Goal: Transaction & Acquisition: Register for event/course

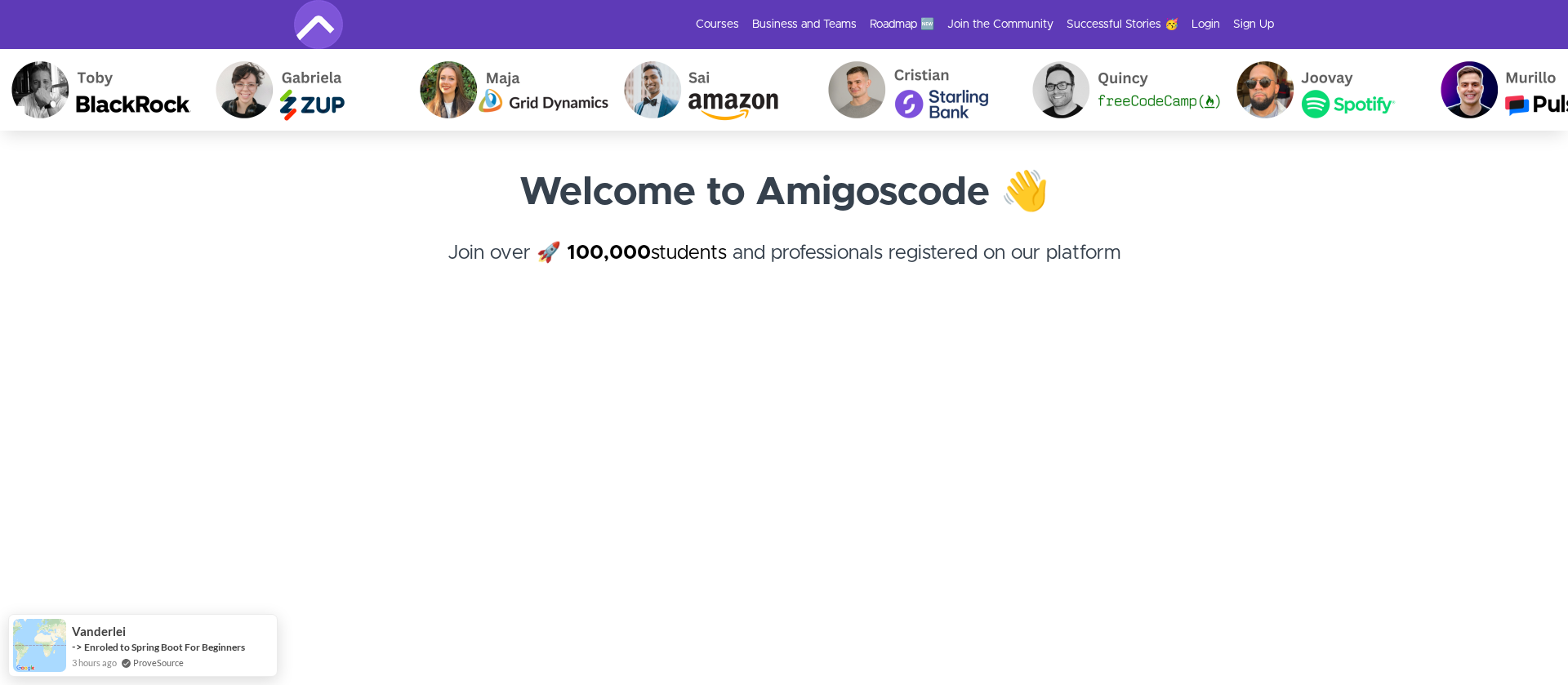
click at [706, 252] on link "100,000 students" at bounding box center [646, 252] width 160 height 19
click at [736, 27] on link "Courses" at bounding box center [717, 25] width 43 height 17
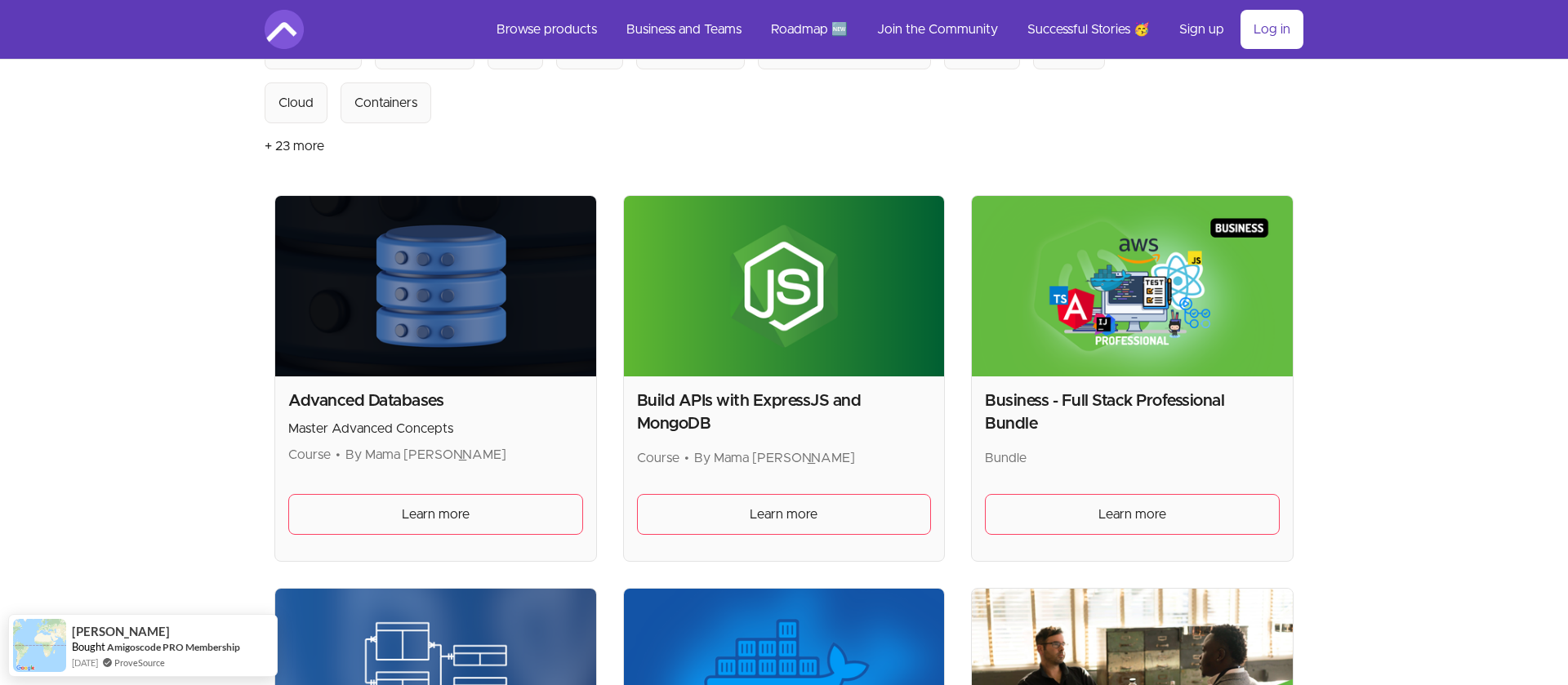
scroll to position [216, 0]
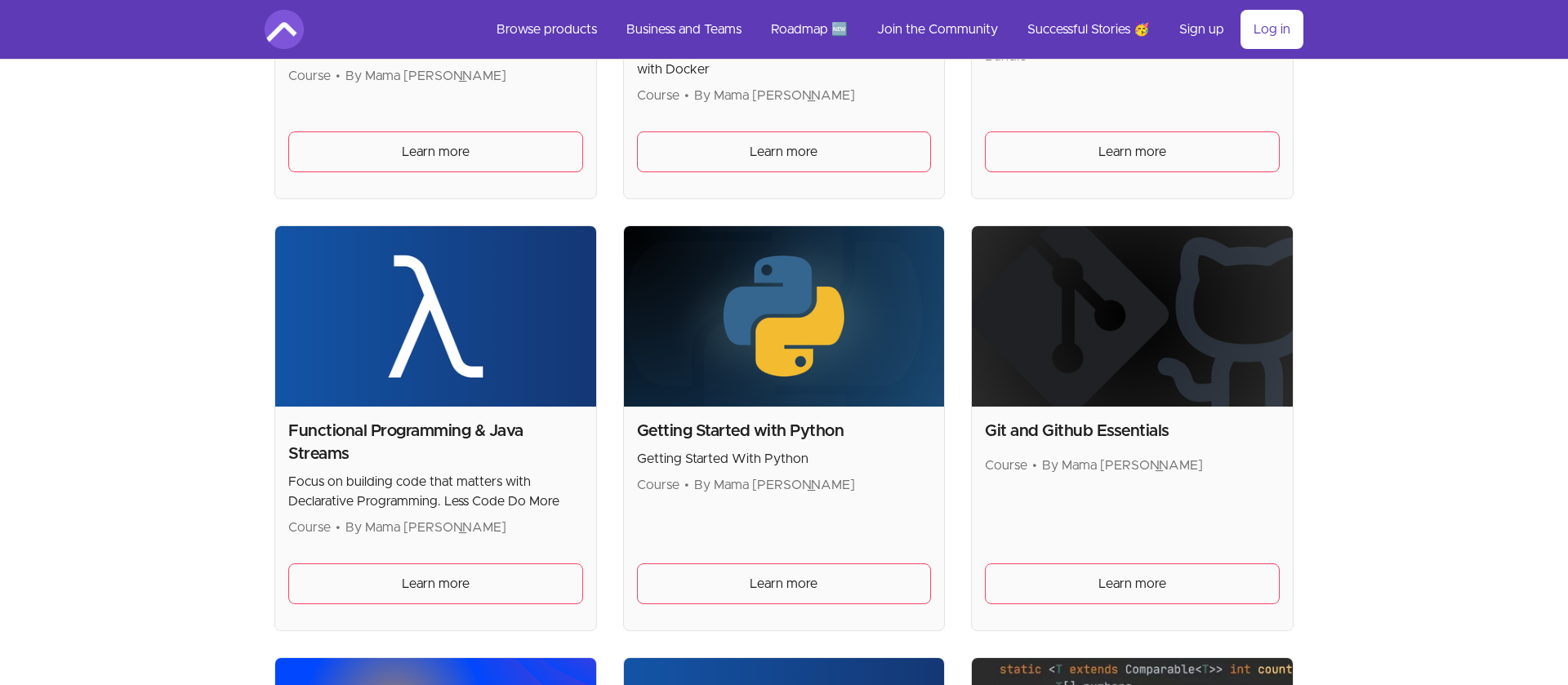
scroll to position [990, 0]
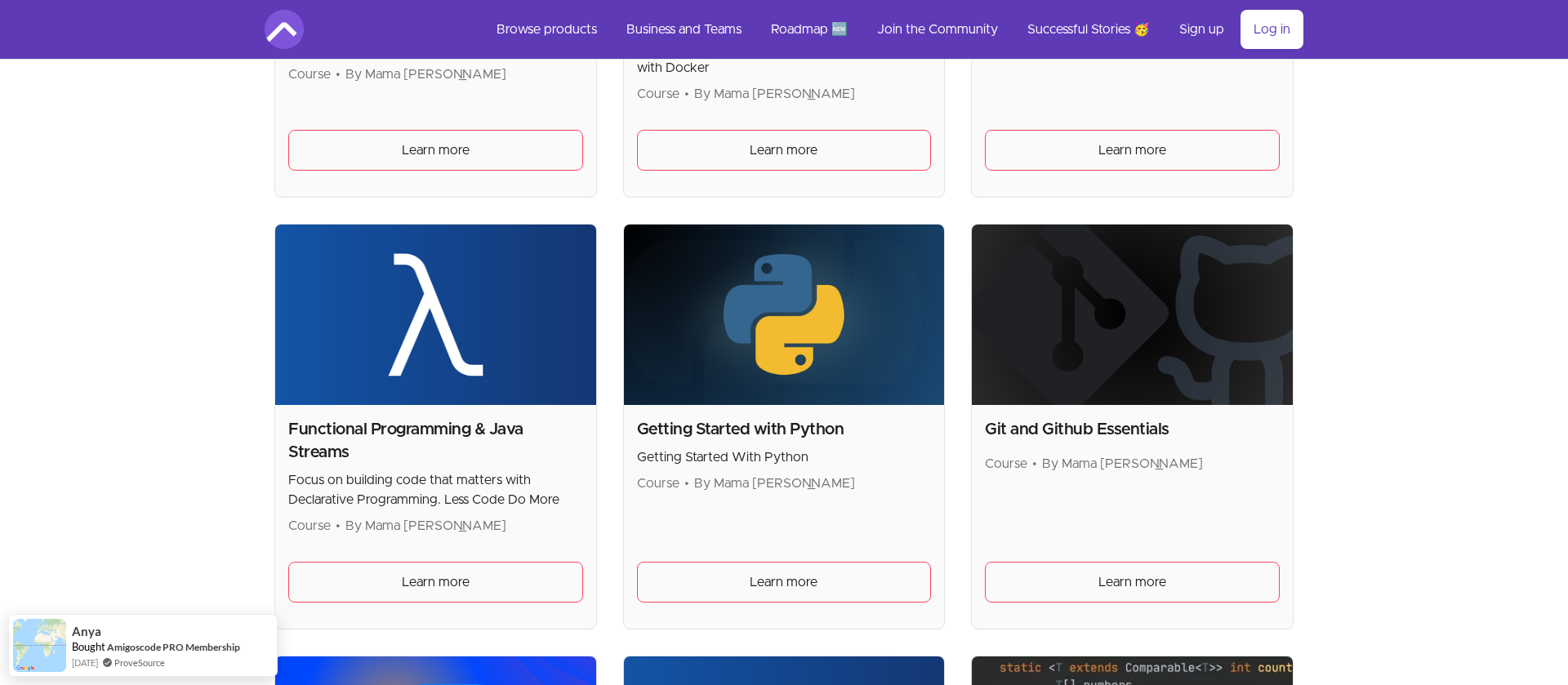
drag, startPoint x: 358, startPoint y: 455, endPoint x: 282, endPoint y: 414, distance: 86.4
click at [288, 418] on h2 "Functional Programming & Java Streams" at bounding box center [436, 441] width 295 height 46
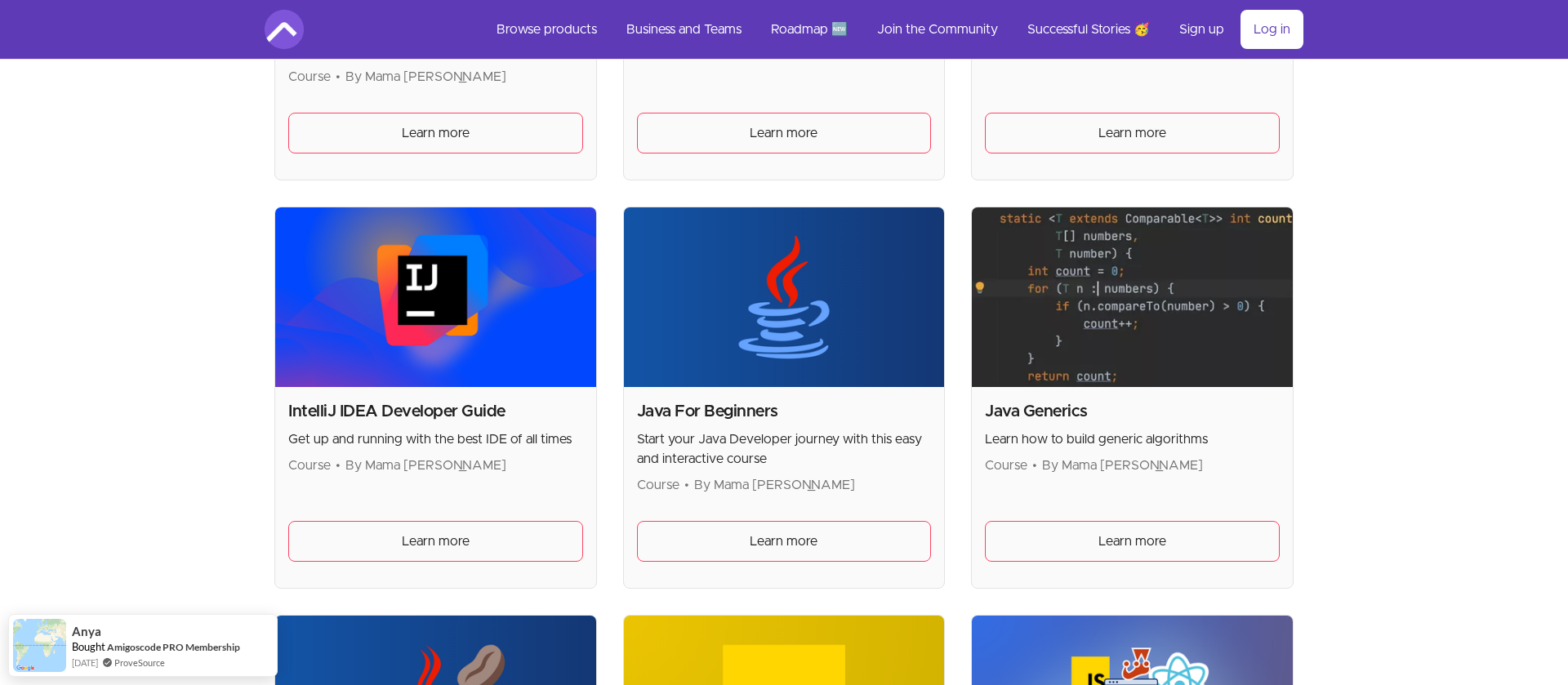
scroll to position [1436, 0]
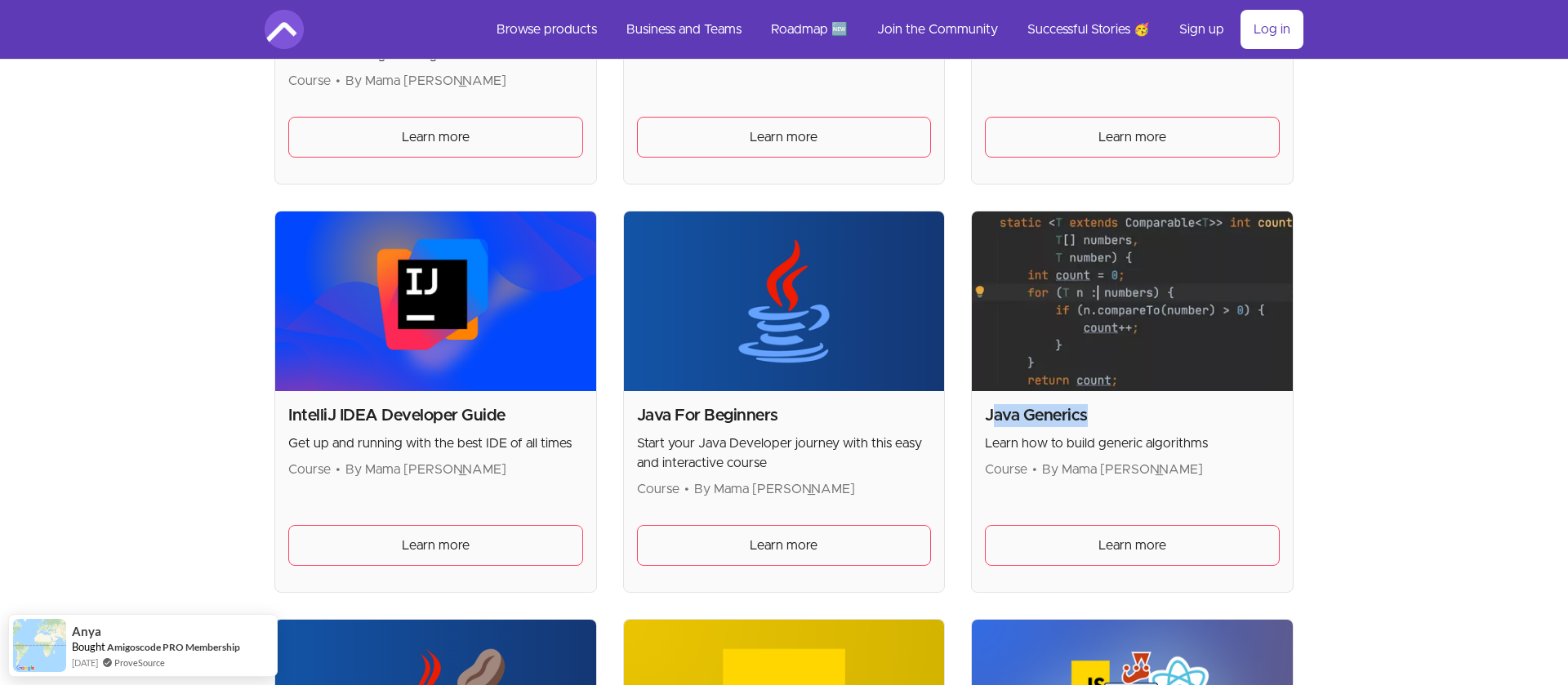
drag, startPoint x: 1093, startPoint y: 422, endPoint x: 990, endPoint y: 416, distance: 103.2
click at [990, 415] on h2 "Java Generics" at bounding box center [1132, 415] width 295 height 23
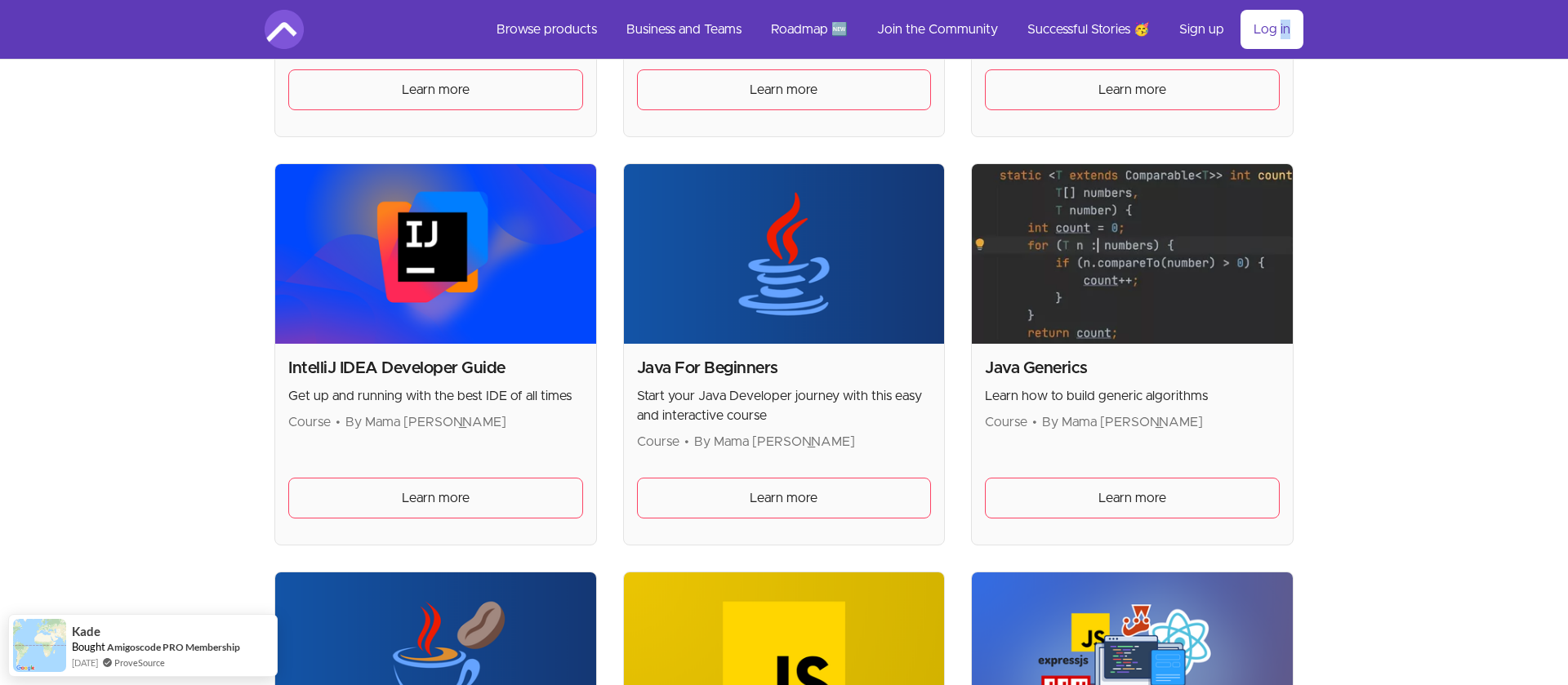
scroll to position [1484, 0]
click at [1146, 495] on span "Learn more" at bounding box center [1132, 497] width 68 height 19
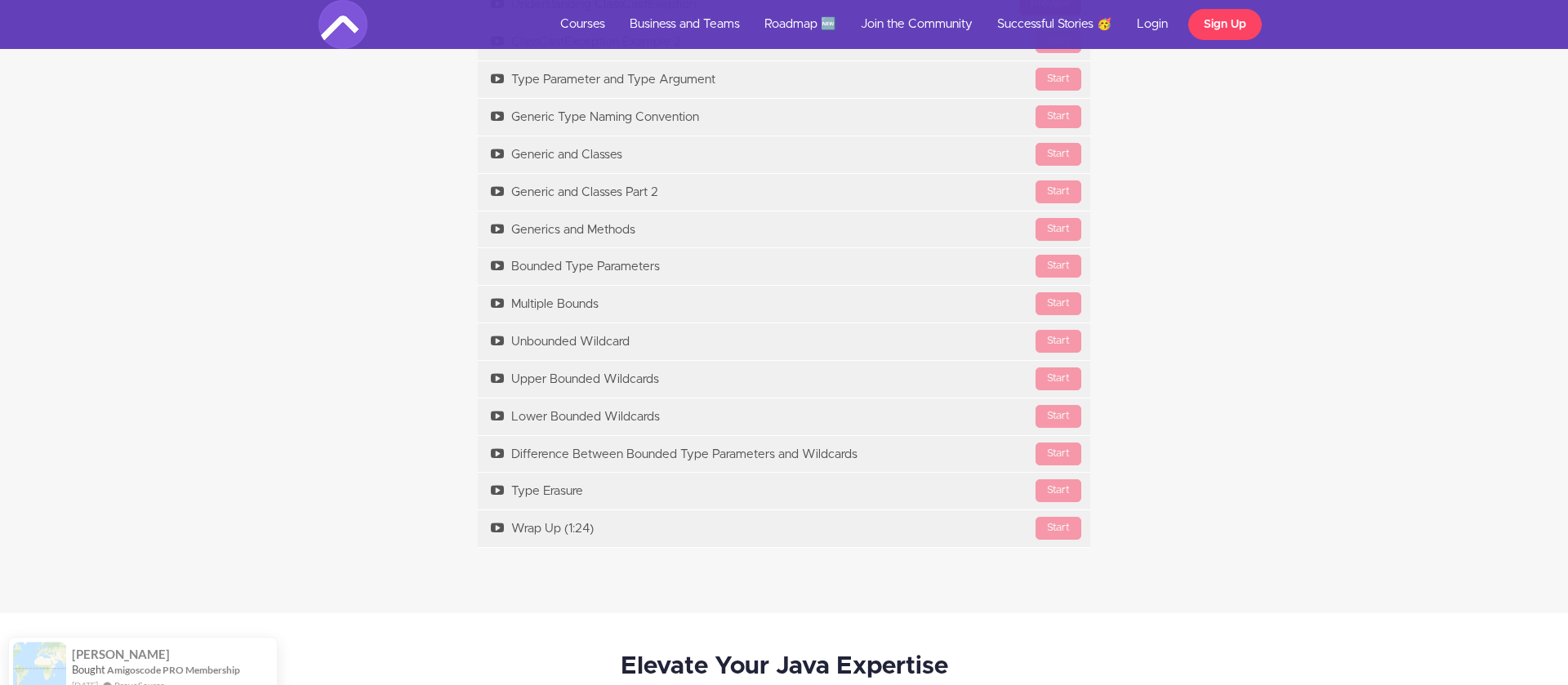
scroll to position [2187, 0]
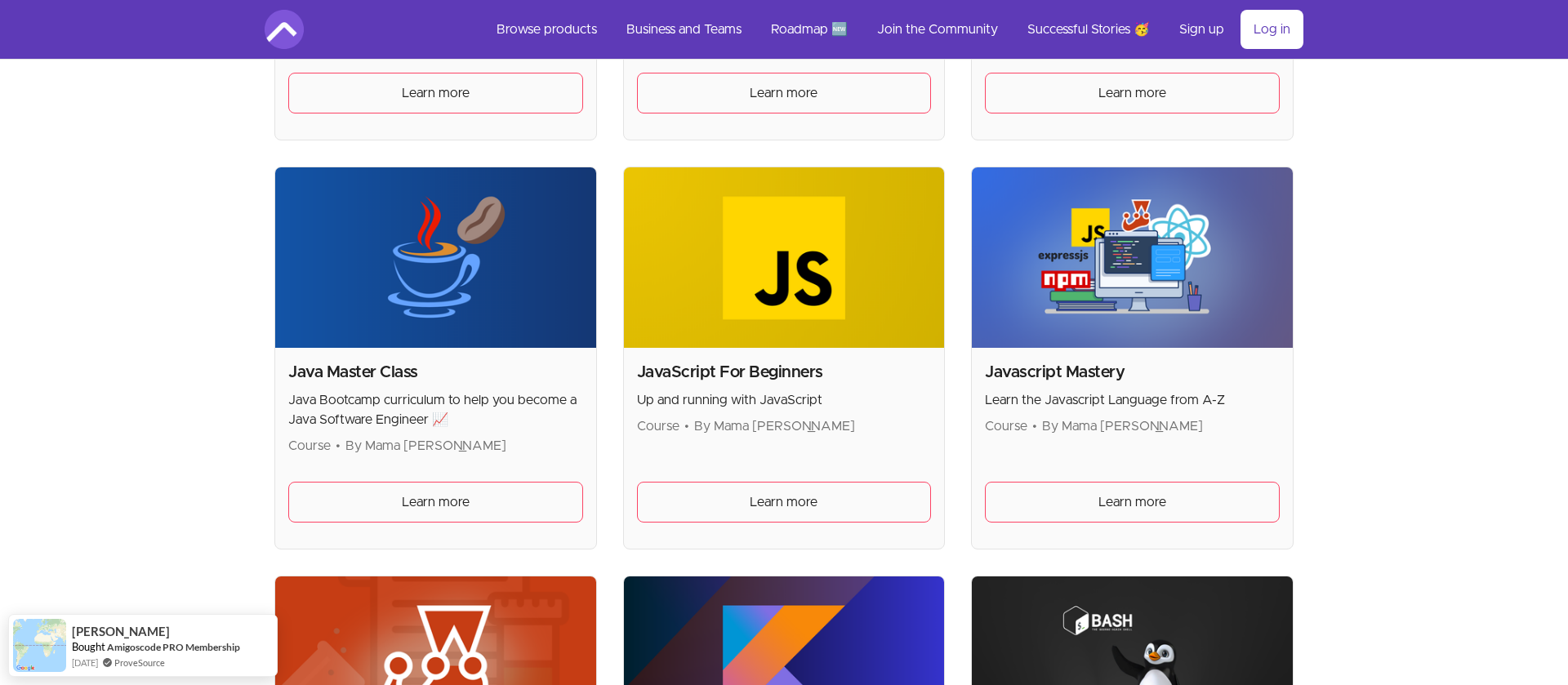
scroll to position [1909, 0]
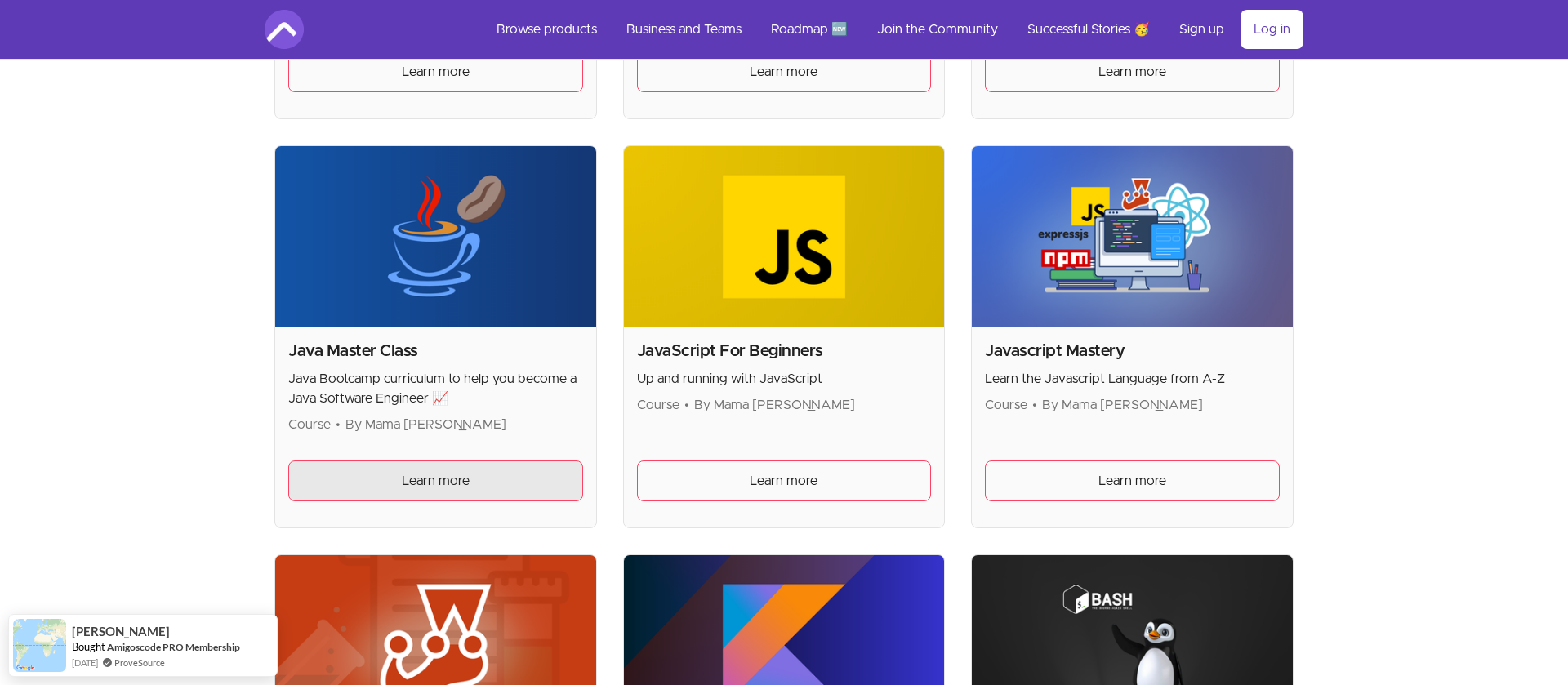
click at [432, 475] on span "Learn more" at bounding box center [436, 481] width 68 height 19
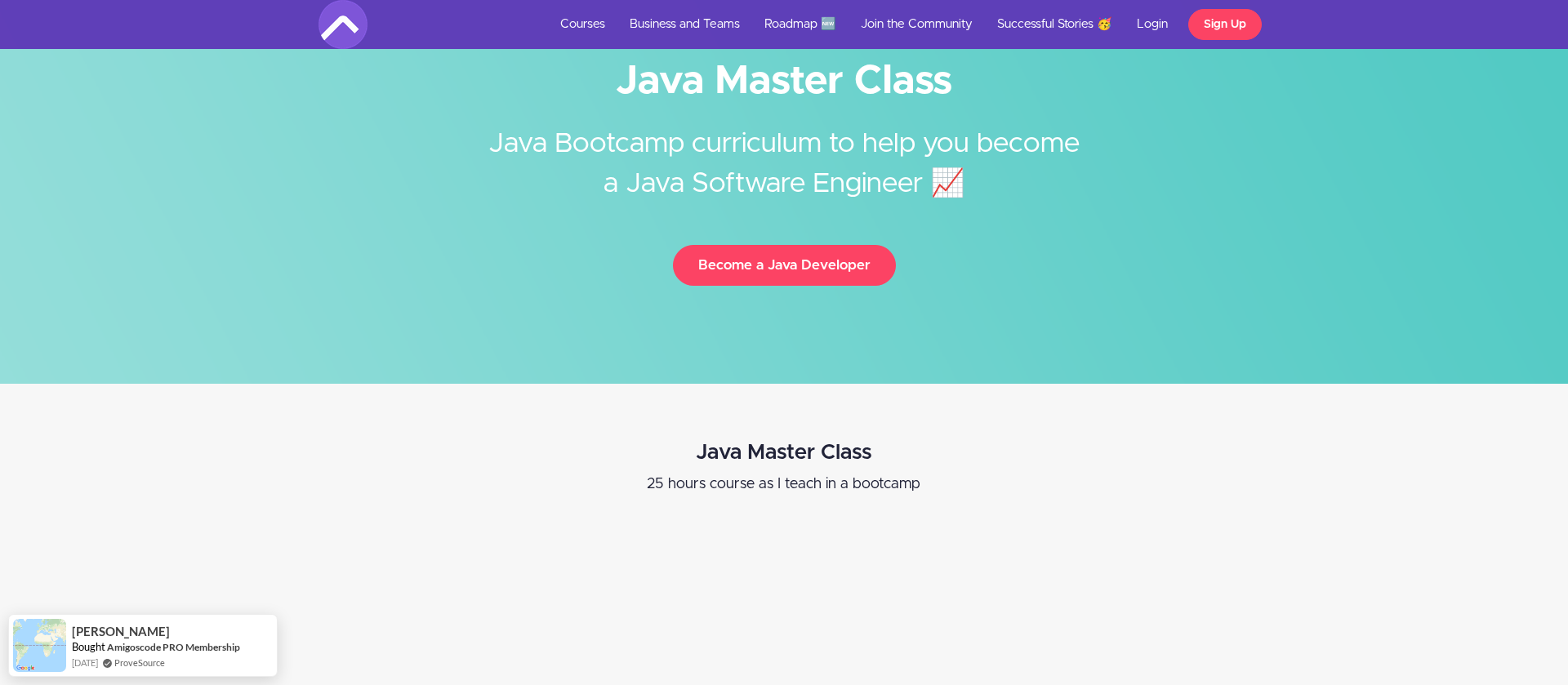
scroll to position [69, 0]
click at [783, 262] on button "Become a Java Developer" at bounding box center [784, 264] width 223 height 41
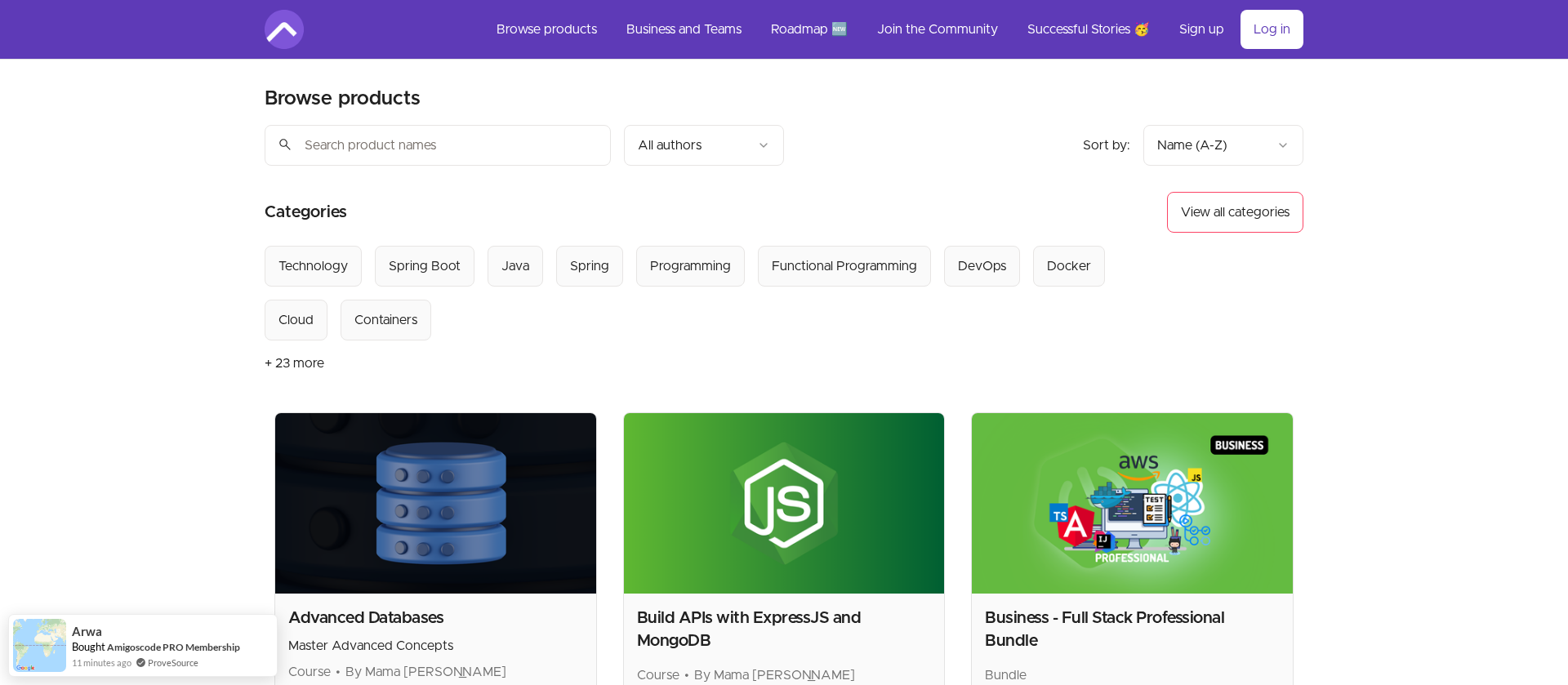
scroll to position [1909, 0]
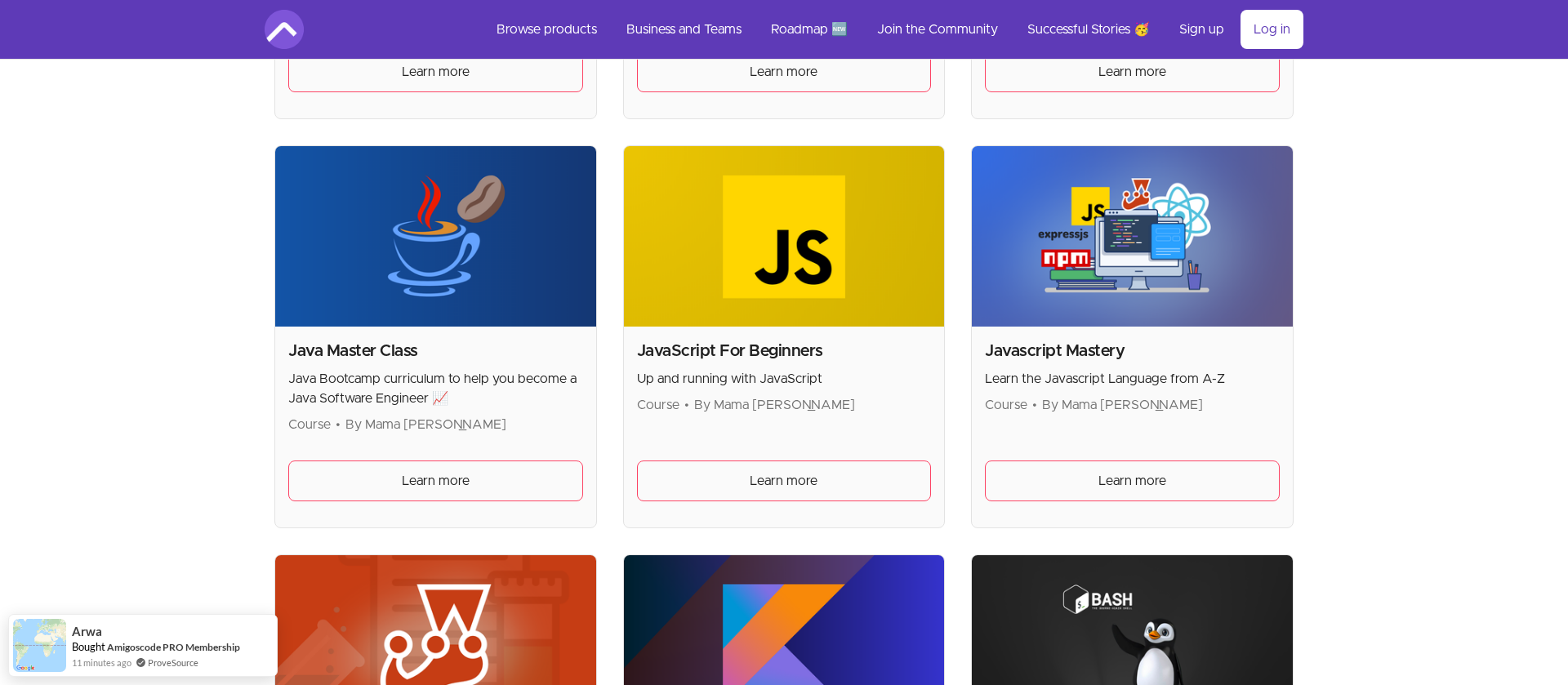
click at [1361, 375] on div "Skip to main content Main menu Includes navigation links and user settings Brow…" at bounding box center [784, 642] width 1568 height 5103
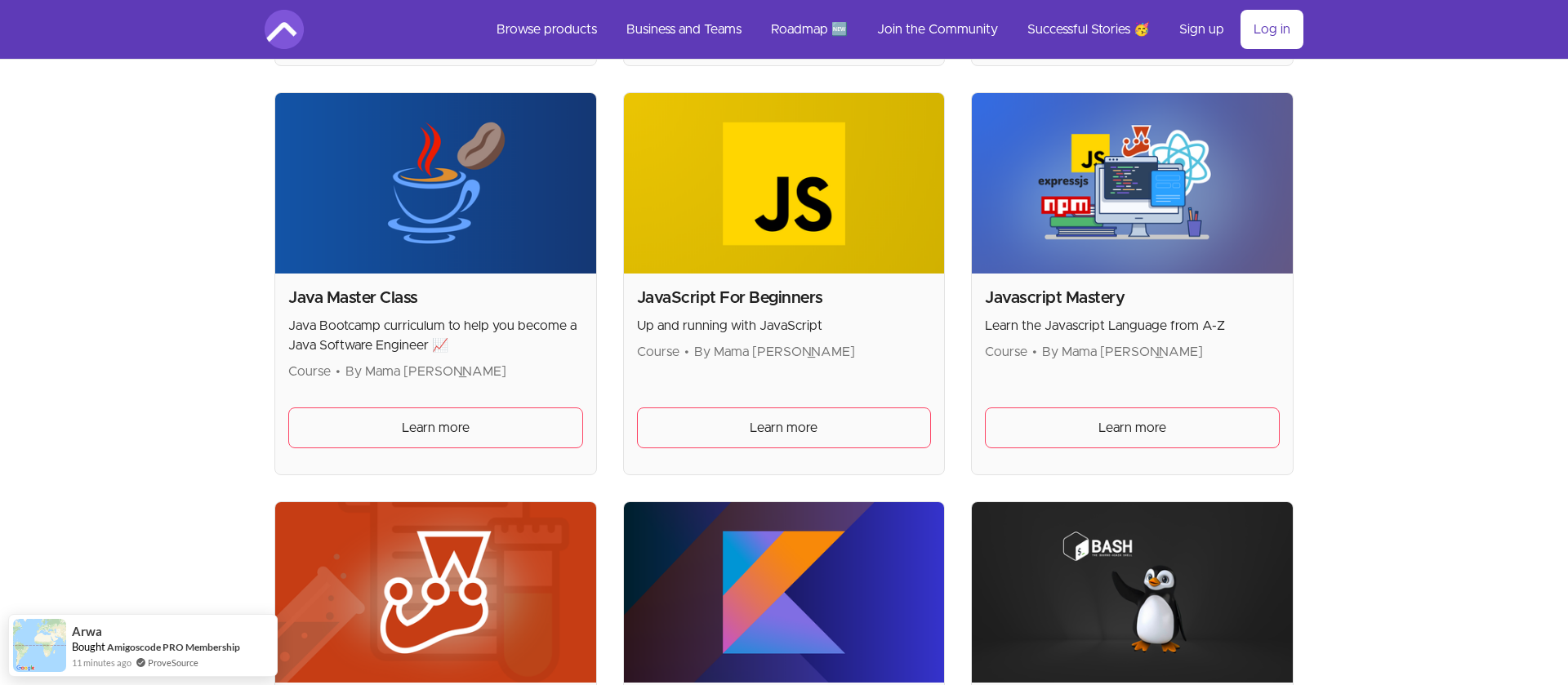
scroll to position [1961, 0]
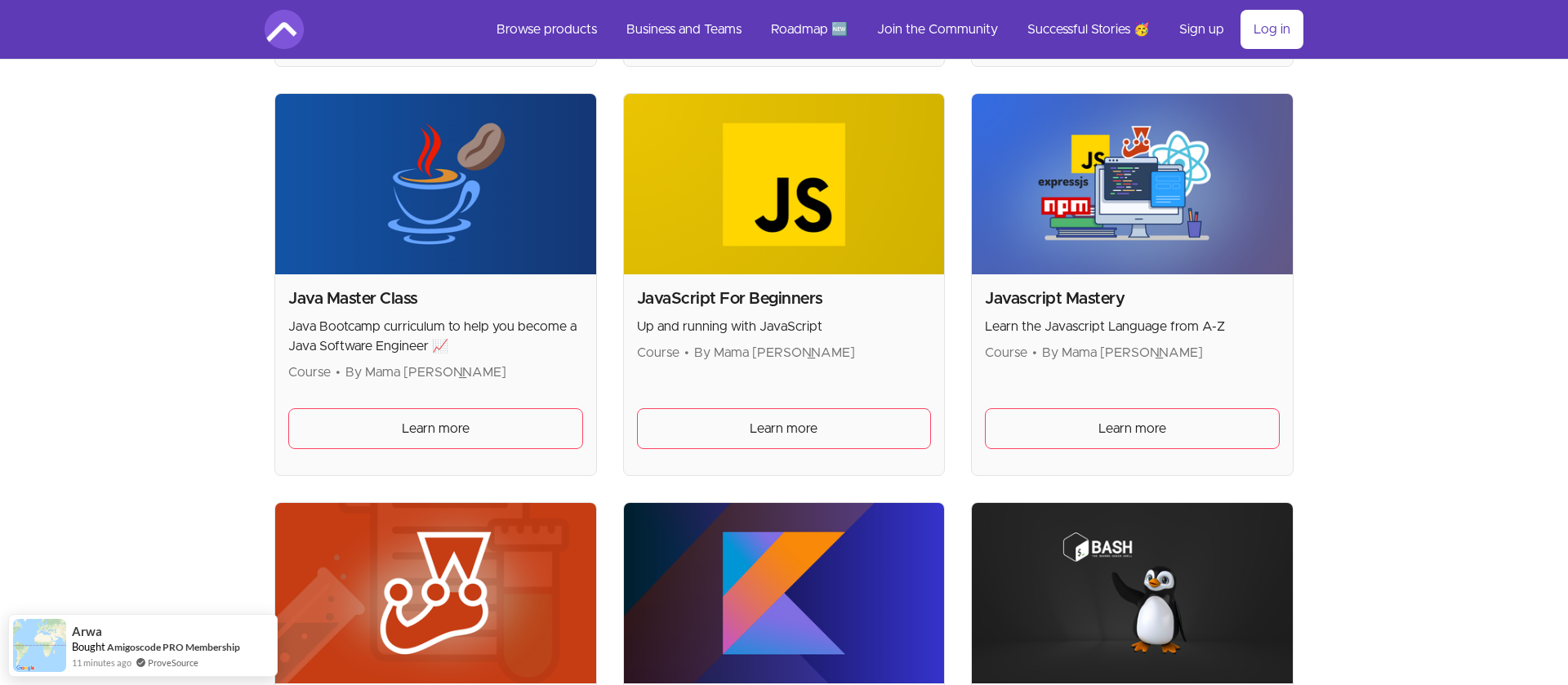
drag, startPoint x: 542, startPoint y: 371, endPoint x: 349, endPoint y: 370, distance: 193.0
click at [349, 370] on p "Course • By Mama [PERSON_NAME]" at bounding box center [436, 371] width 295 height 19
click at [348, 369] on span "By Mama [PERSON_NAME]" at bounding box center [425, 372] width 160 height 13
drag, startPoint x: 535, startPoint y: 370, endPoint x: 345, endPoint y: 374, distance: 190.0
click at [345, 374] on p "Course • By Mama Samba Braima Nelson" at bounding box center [436, 371] width 295 height 19
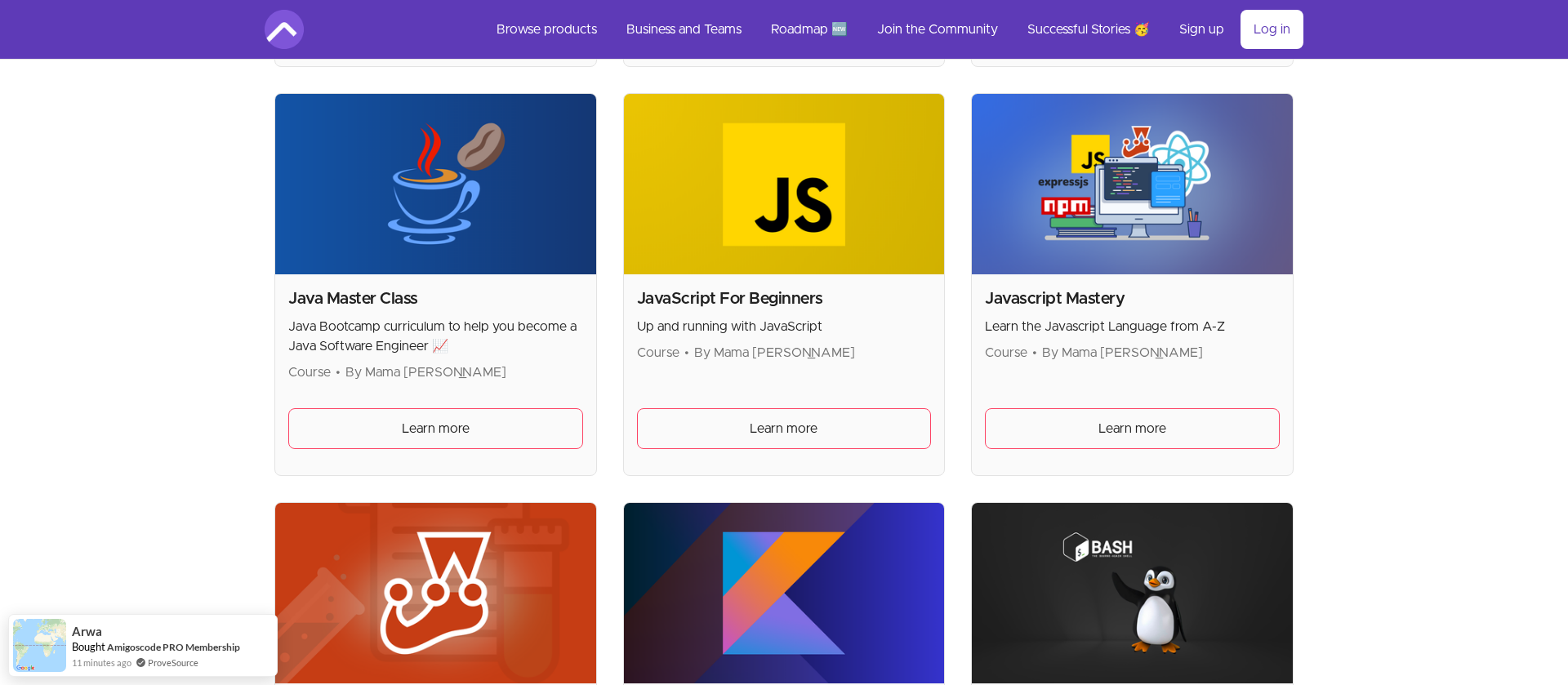
copy span "By Mama Samba Braima Nelson"
click at [238, 361] on section "Browse products Product filters: Sort by: import_export Name (A-Z) search All a…" at bounding box center [784, 505] width 1091 height 4814
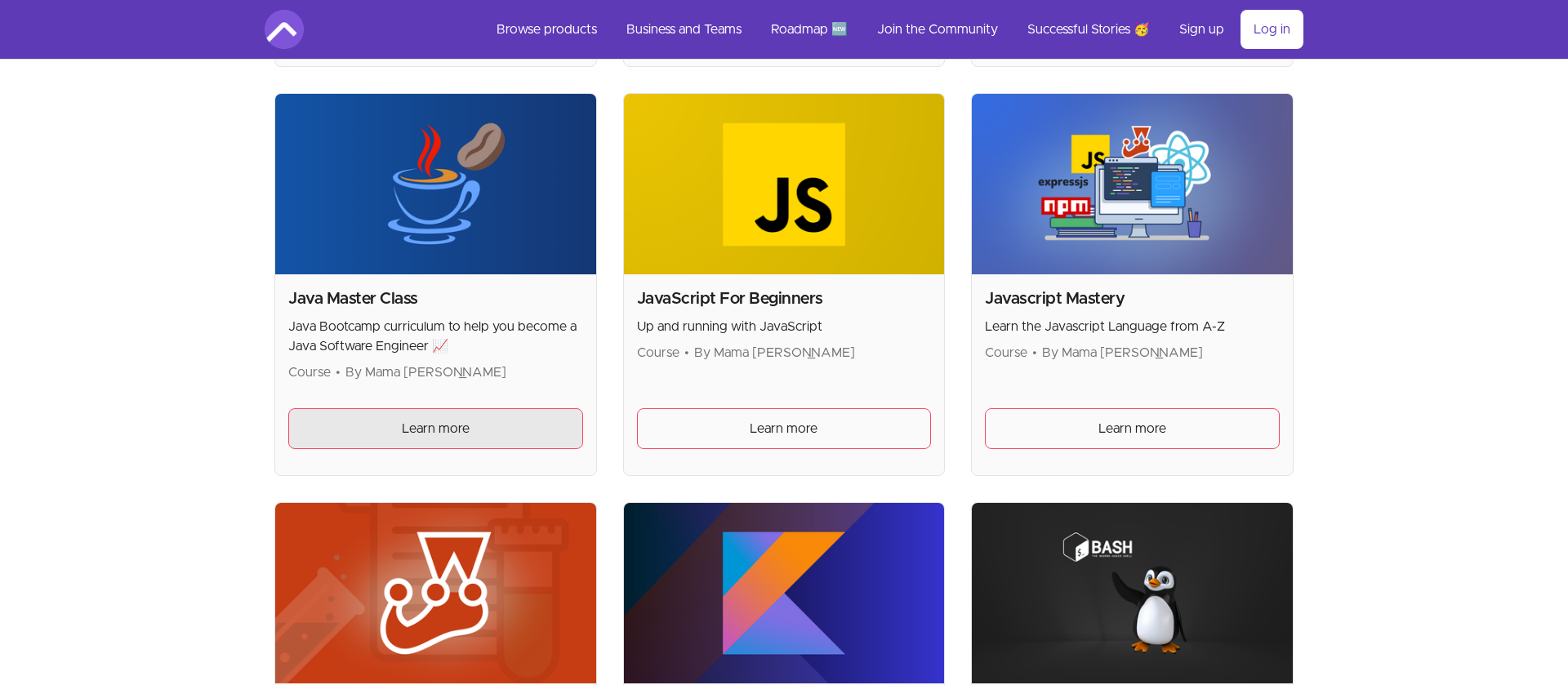
click at [458, 422] on span "Learn more" at bounding box center [436, 428] width 68 height 19
drag, startPoint x: 602, startPoint y: 408, endPoint x: 842, endPoint y: 368, distance: 243.3
click at [624, 407] on div "Advanced Databases Master Advanced Concepts Course • By Mama Samba Braima Nelso…" at bounding box center [784, 680] width 1020 height 4461
